Goal: Task Accomplishment & Management: Use online tool/utility

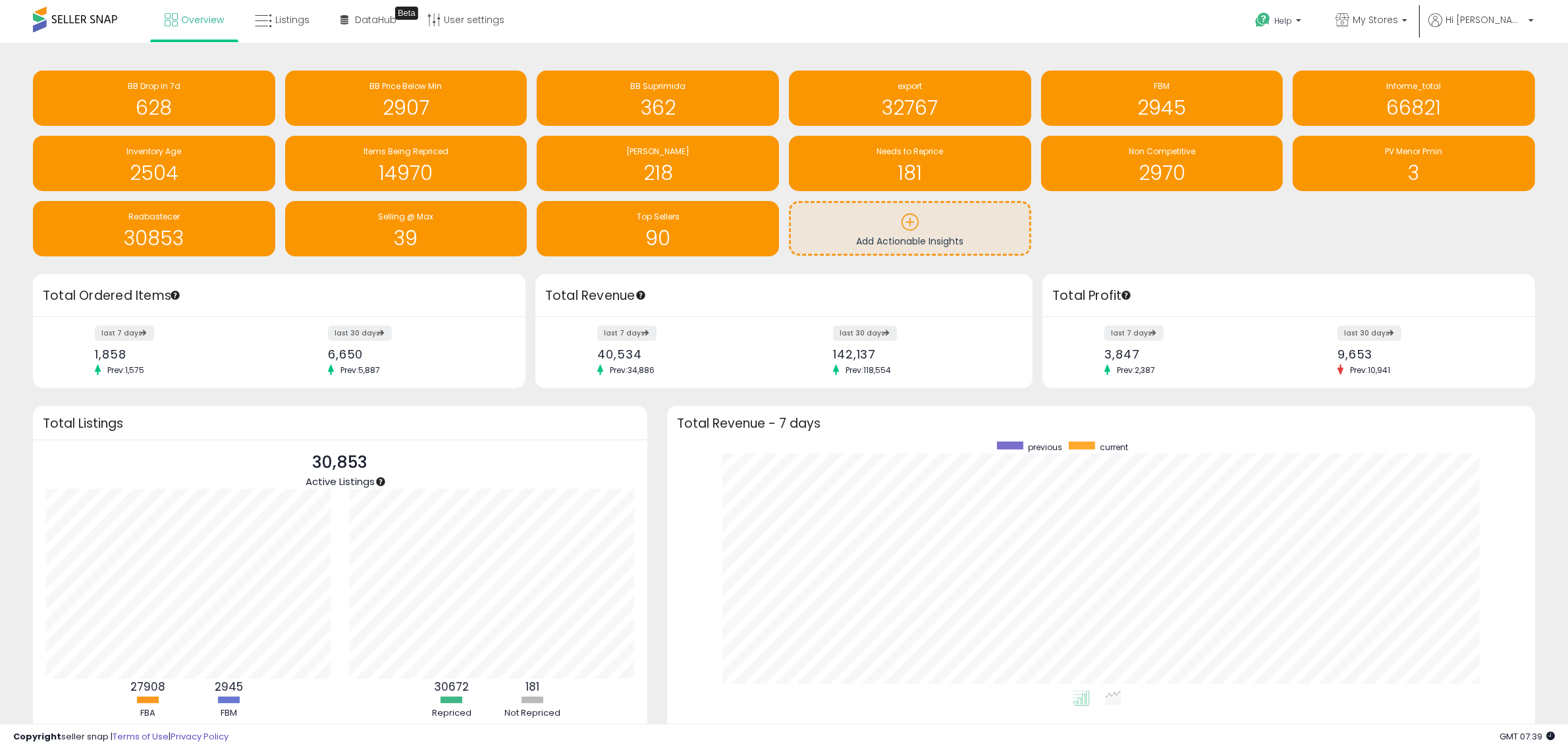
scroll to position [53, 0]
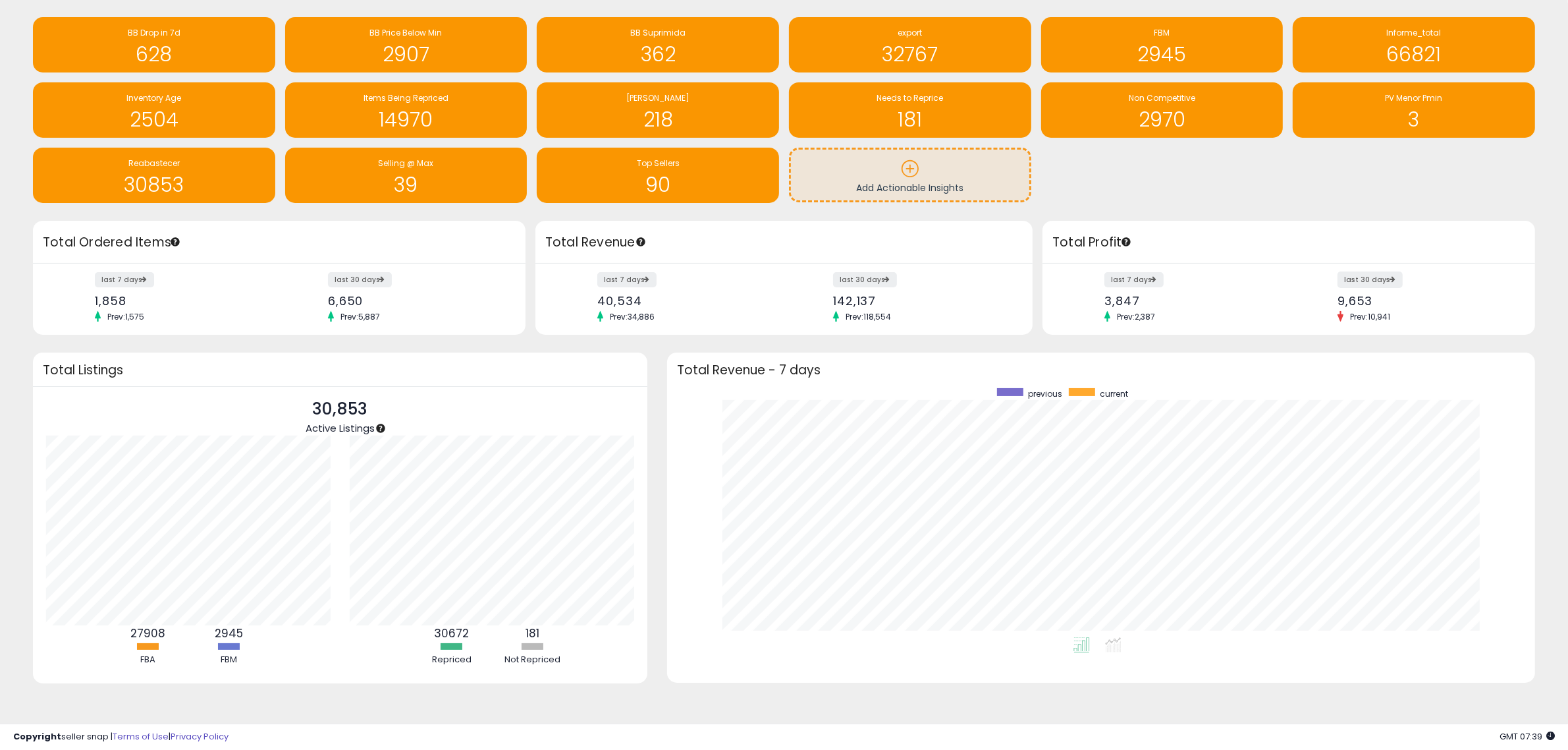
click at [1375, 279] on label "last 30 days" at bounding box center [1370, 279] width 65 height 16
click at [895, 106] on div "181" at bounding box center [911, 112] width 230 height 39
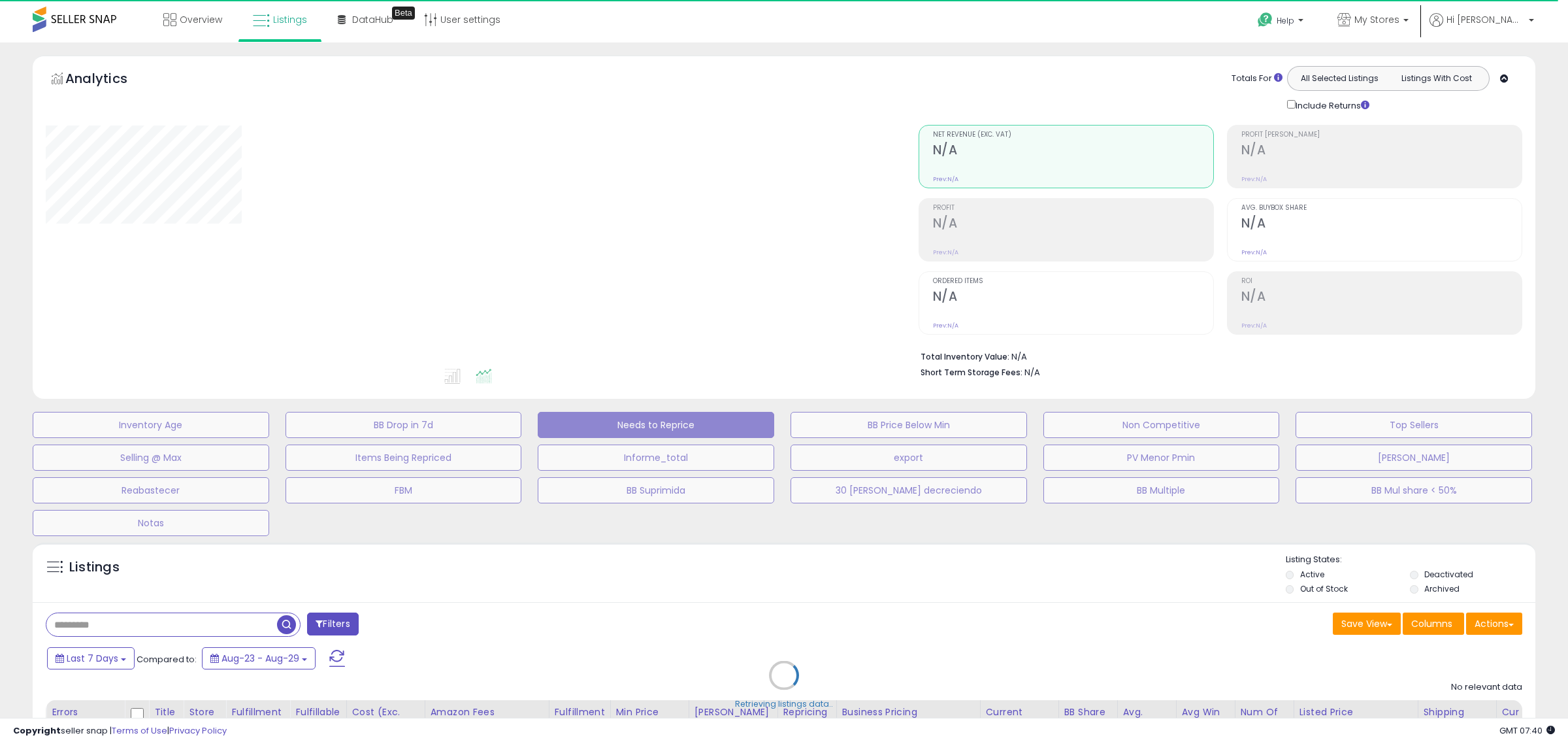
select select "**"
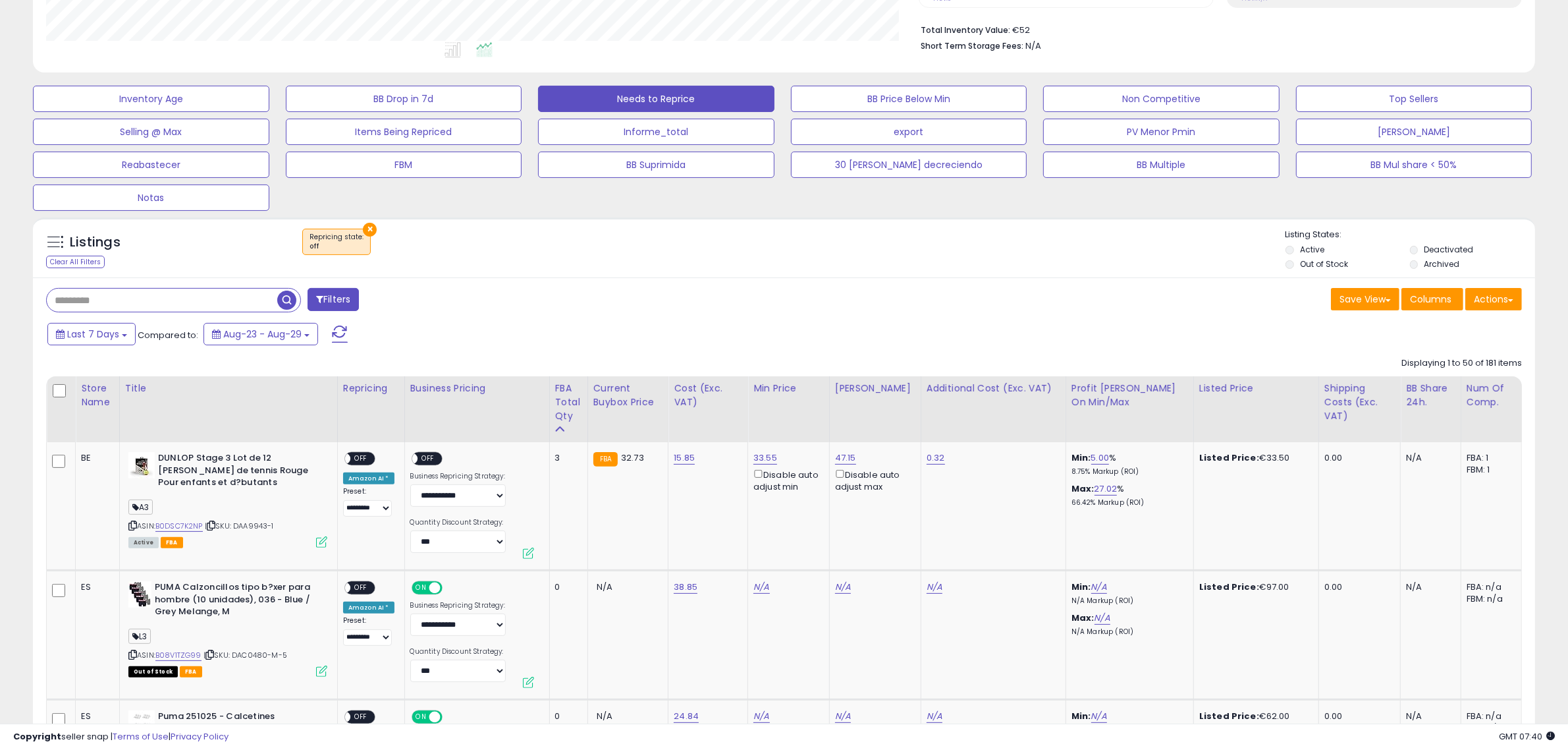
scroll to position [271, 873]
click at [216, 528] on icon at bounding box center [210, 525] width 8 height 7
click at [367, 462] on span "OFF" at bounding box center [361, 459] width 21 height 12
click at [431, 456] on span "OFF" at bounding box center [428, 459] width 21 height 12
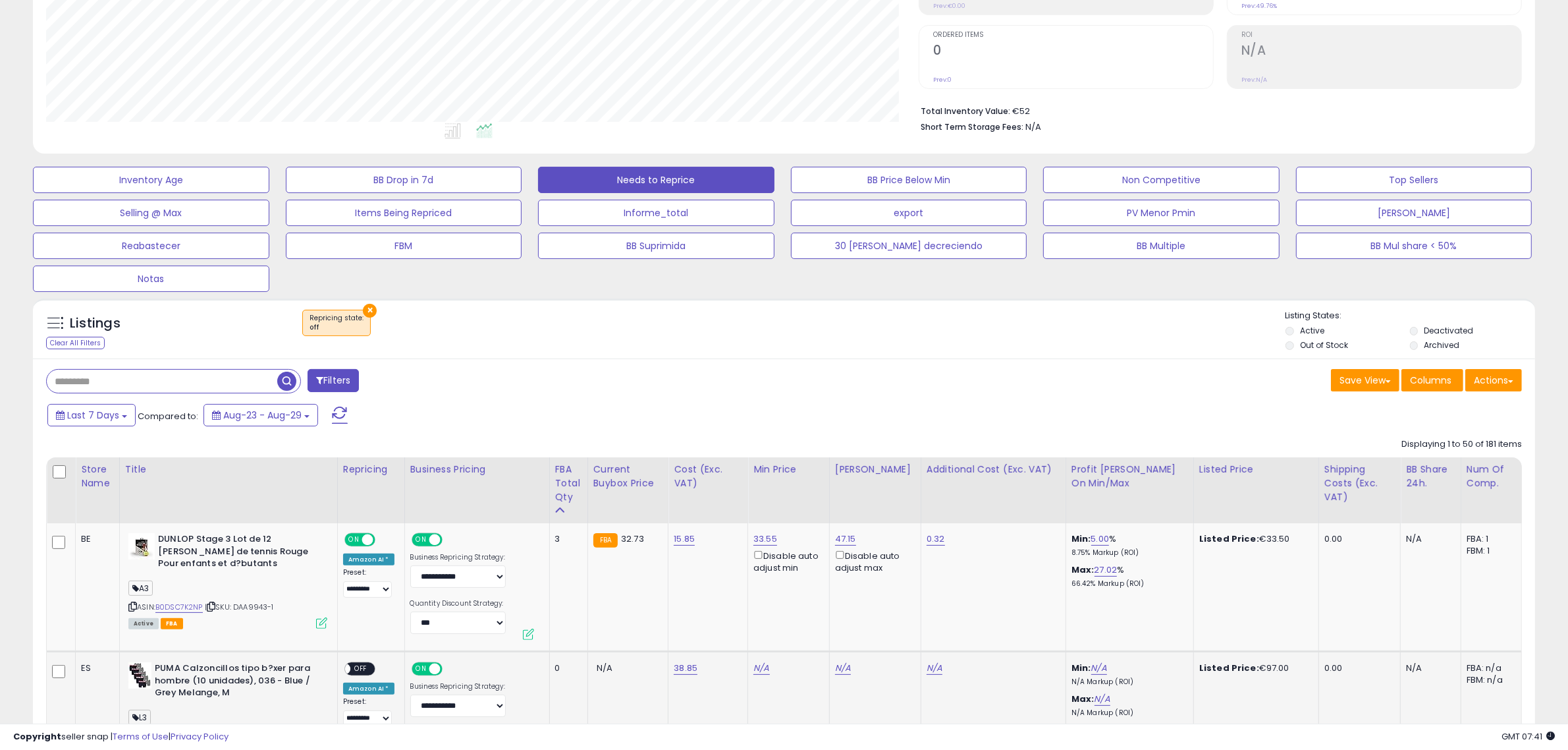
scroll to position [247, 0]
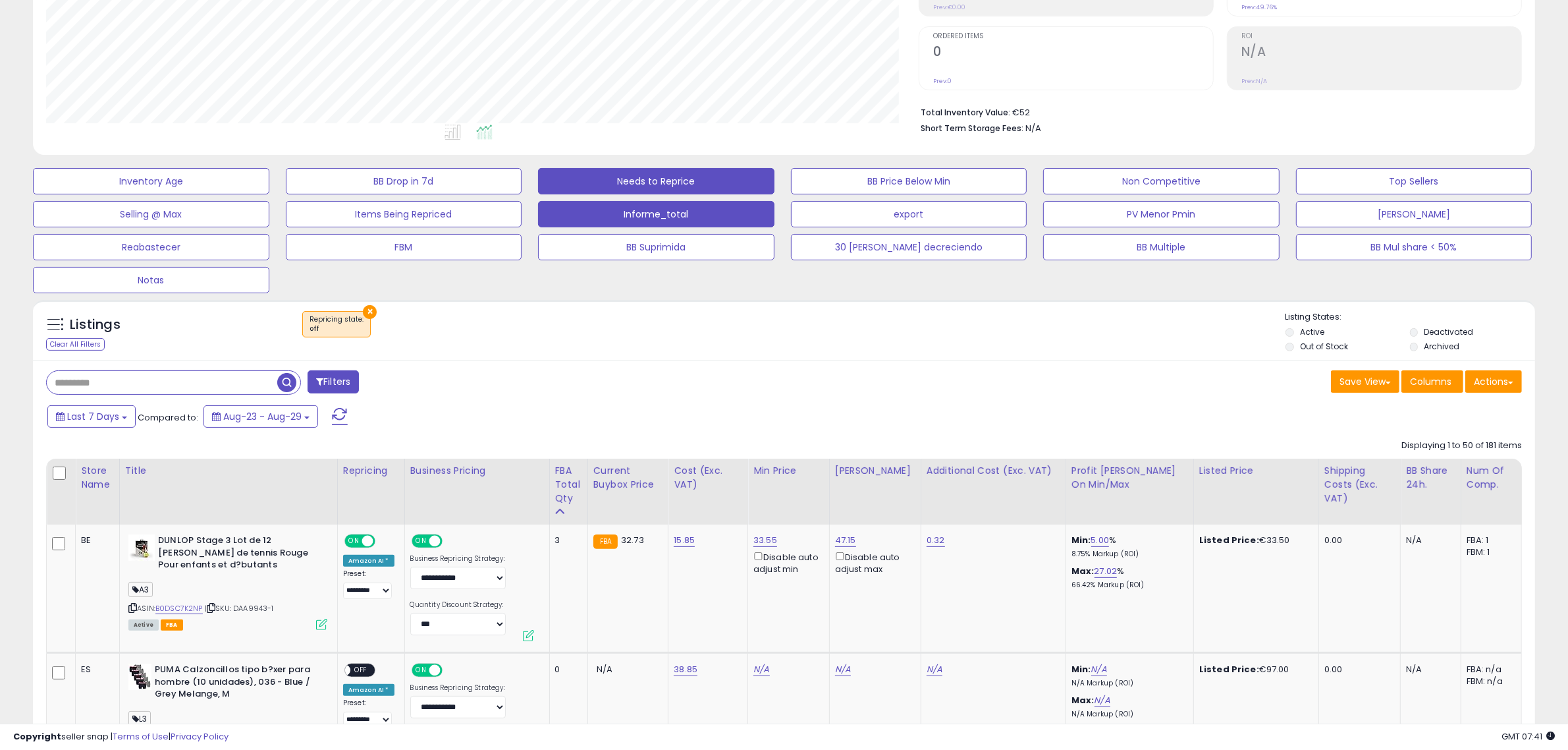
click at [656, 211] on button "Informe_total" at bounding box center [656, 214] width 237 height 26
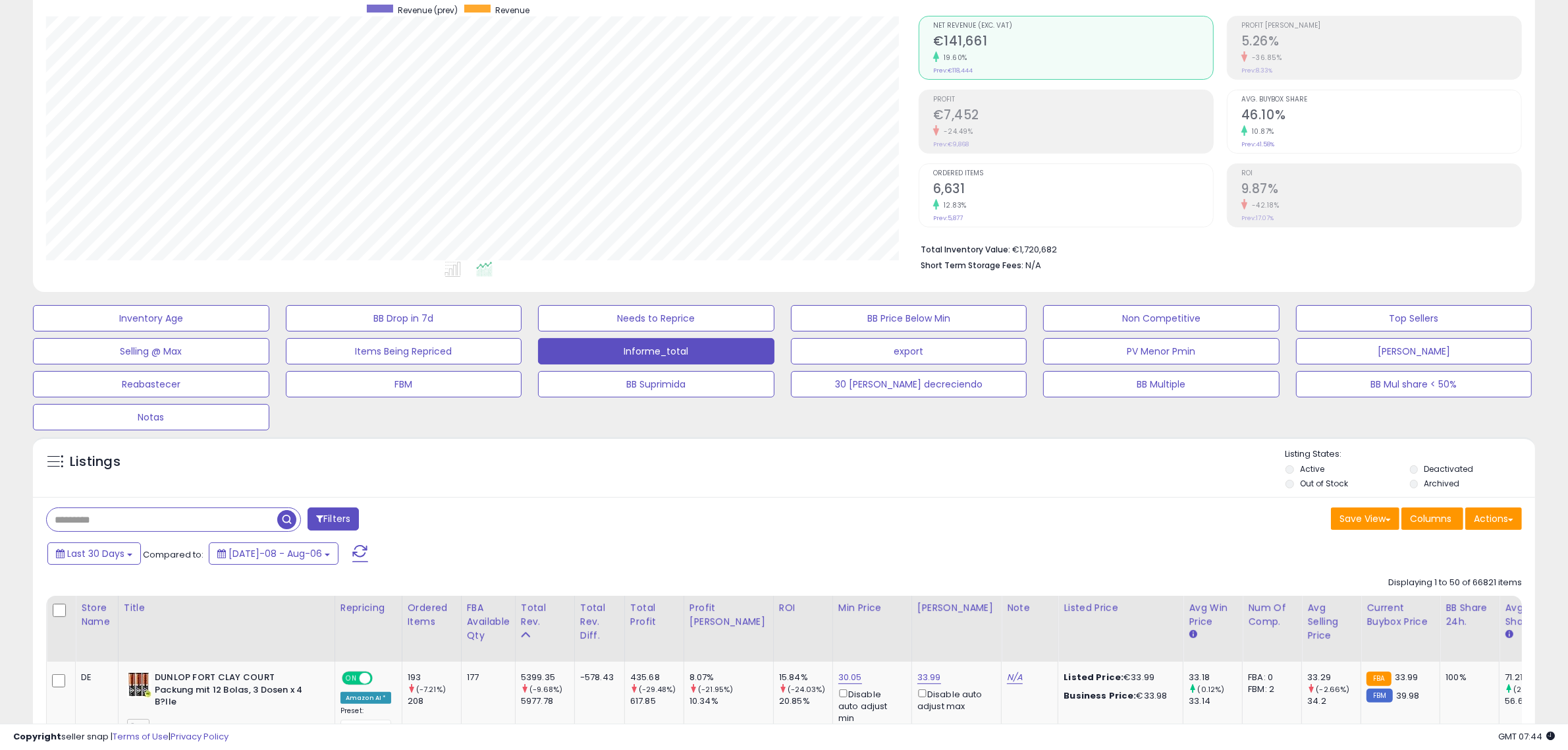
scroll to position [439, 0]
